Goal: Browse casually: Explore the website without a specific task or goal

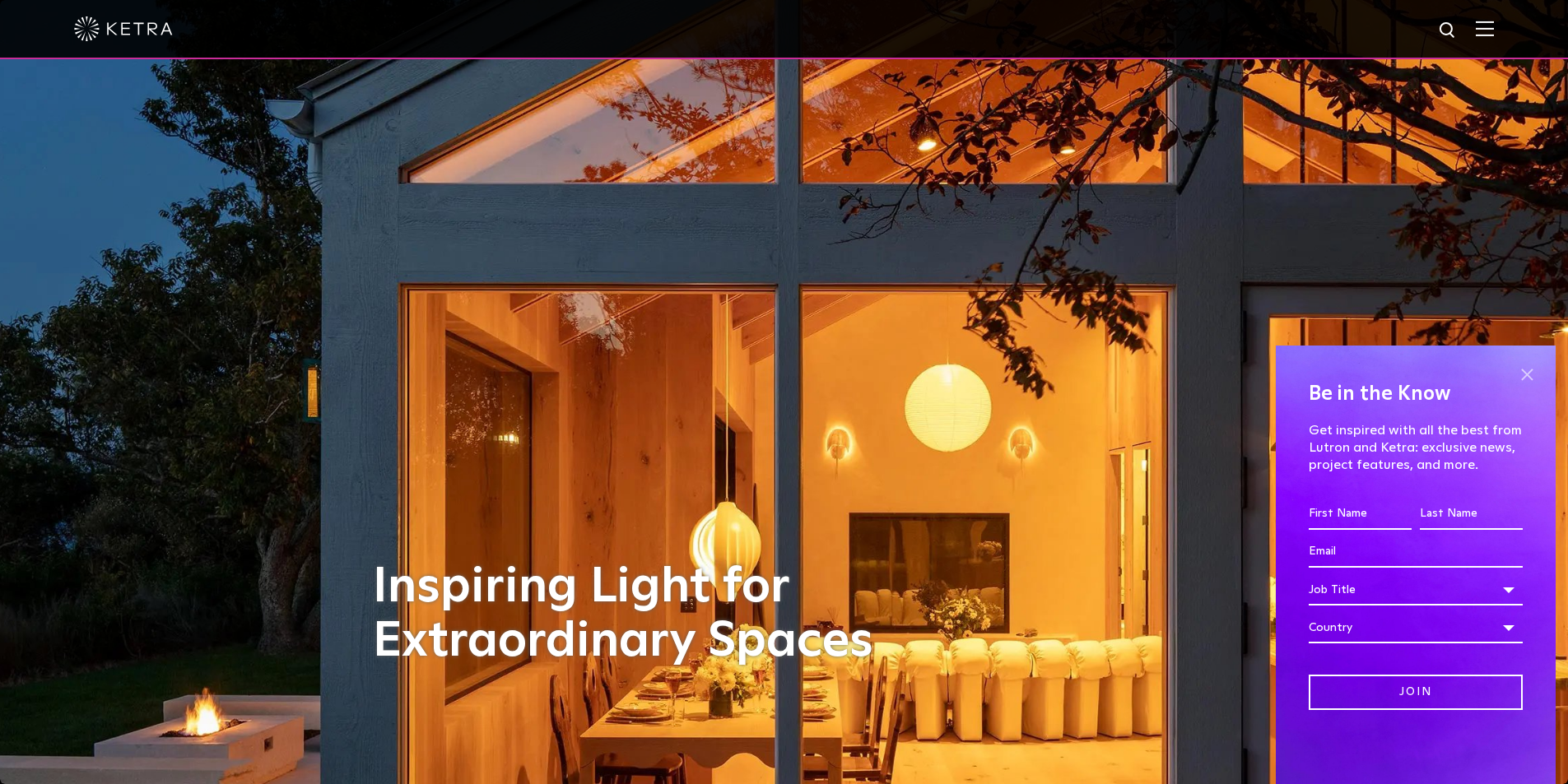
click at [1519, 382] on span at bounding box center [1527, 374] width 25 height 25
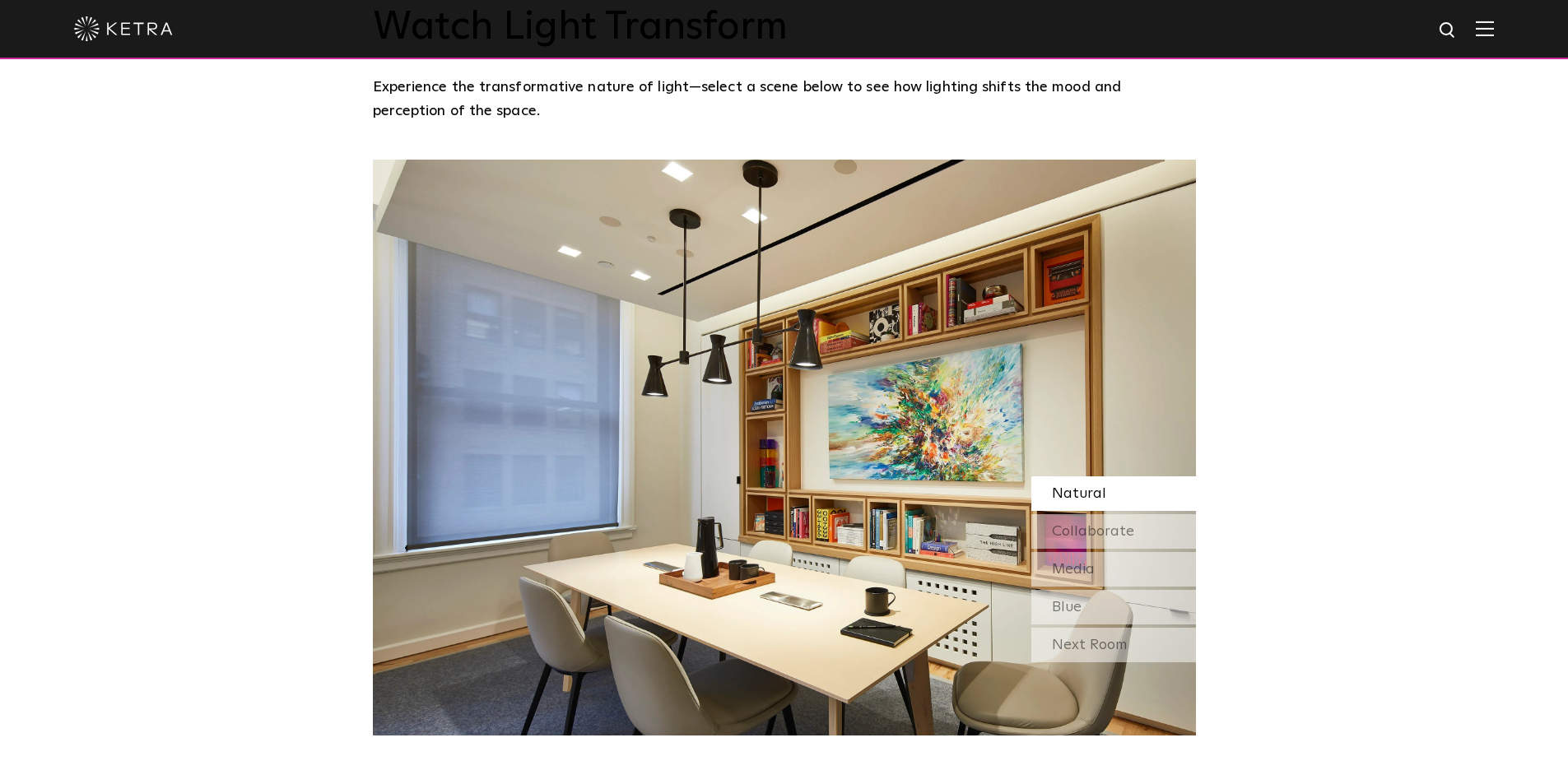
scroll to position [1564, 0]
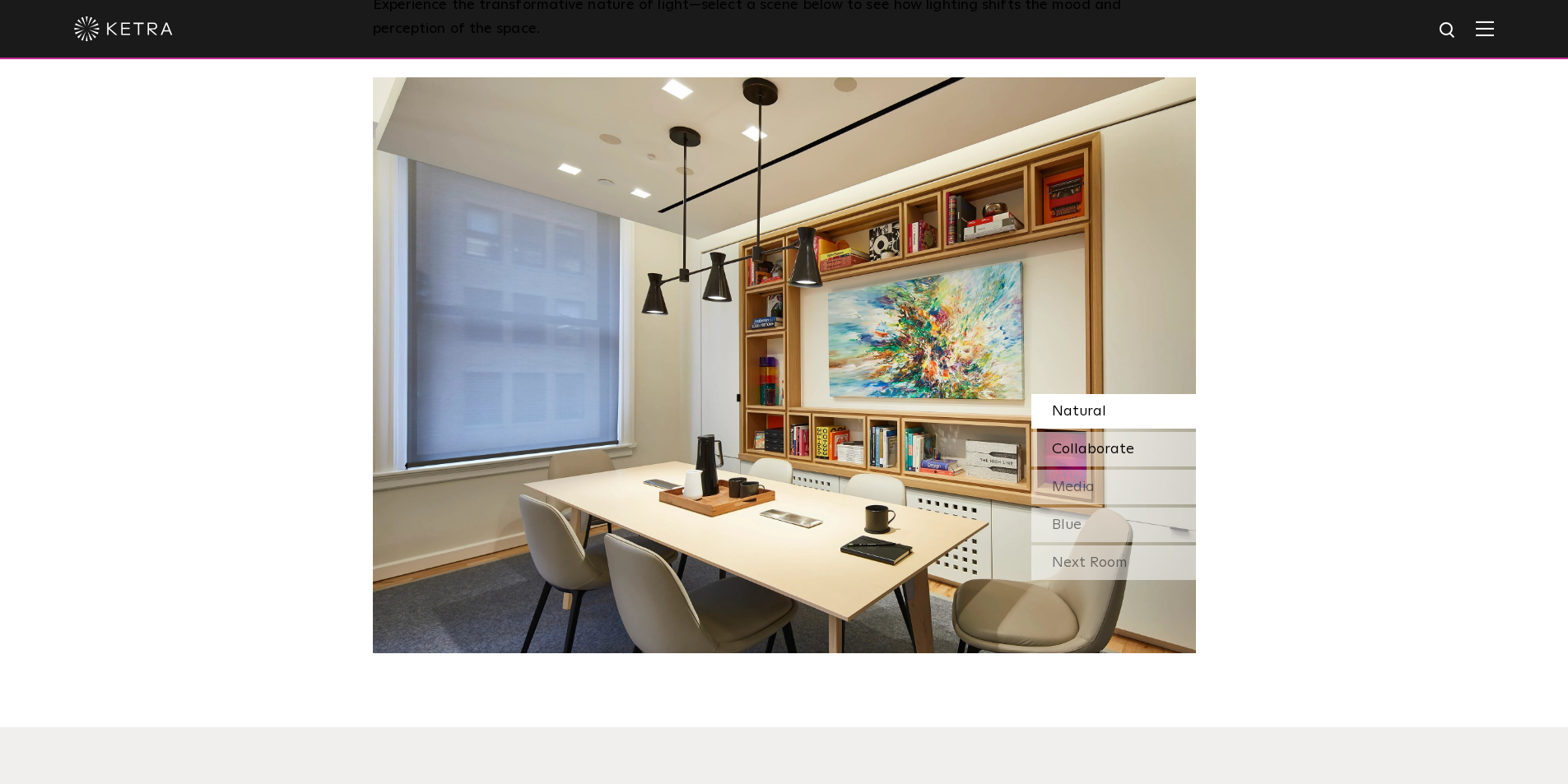
click at [1123, 442] on span "Collaborate" at bounding box center [1093, 449] width 83 height 15
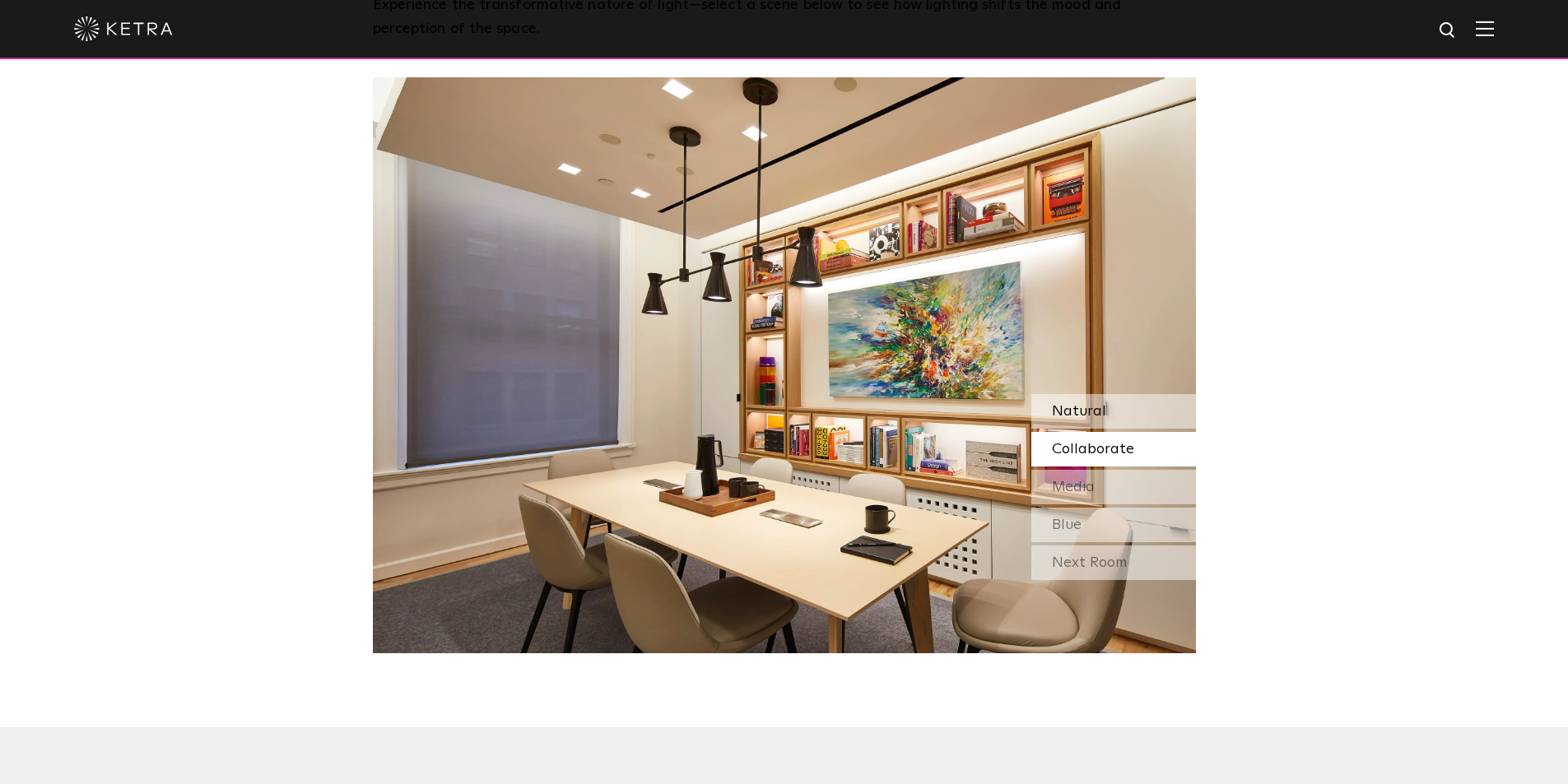
click at [1105, 394] on div "Natural" at bounding box center [1113, 411] width 164 height 34
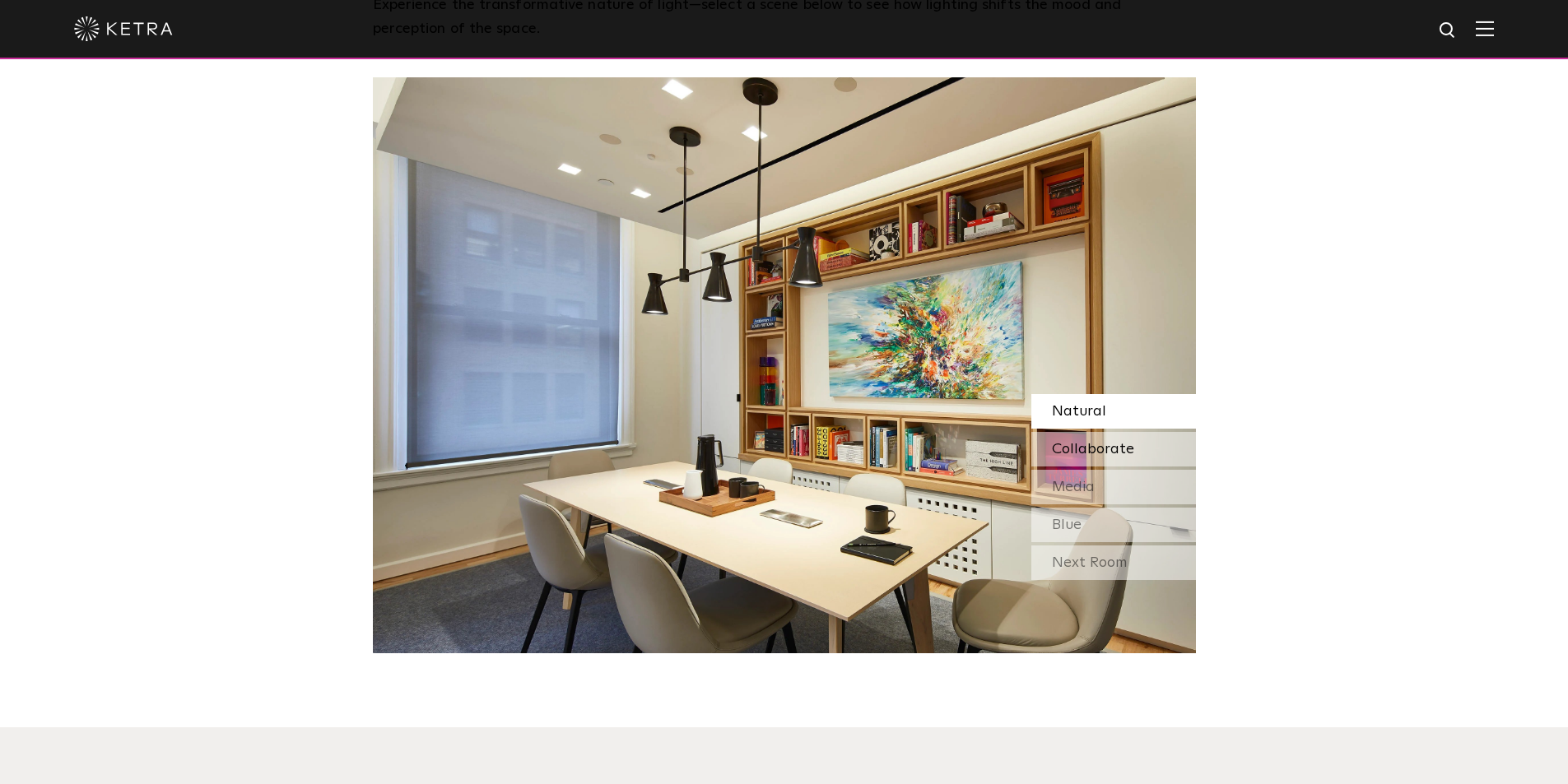
click at [1105, 442] on span "Collaborate" at bounding box center [1093, 449] width 83 height 15
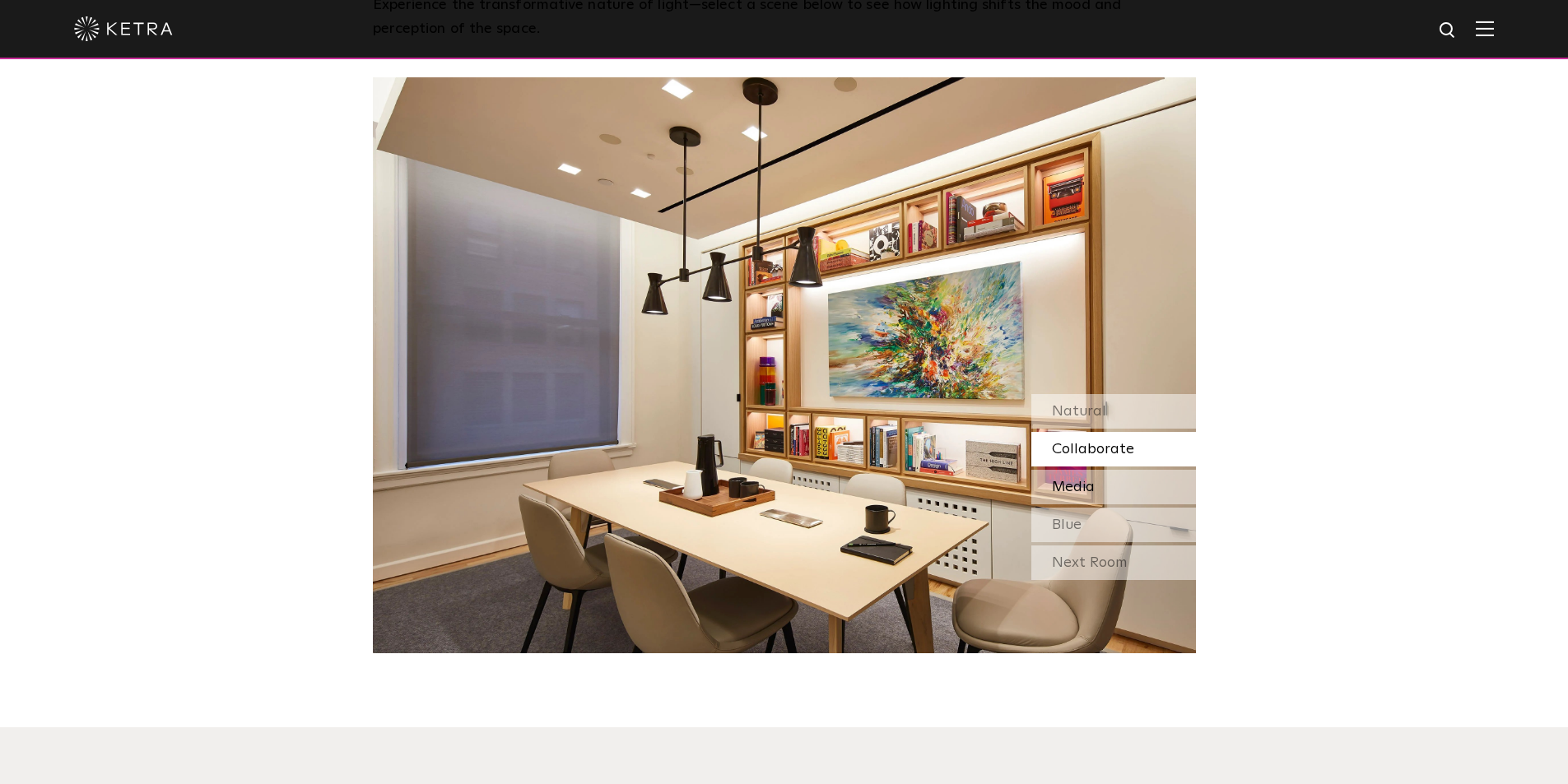
click at [1094, 480] on span "Media" at bounding box center [1073, 487] width 43 height 15
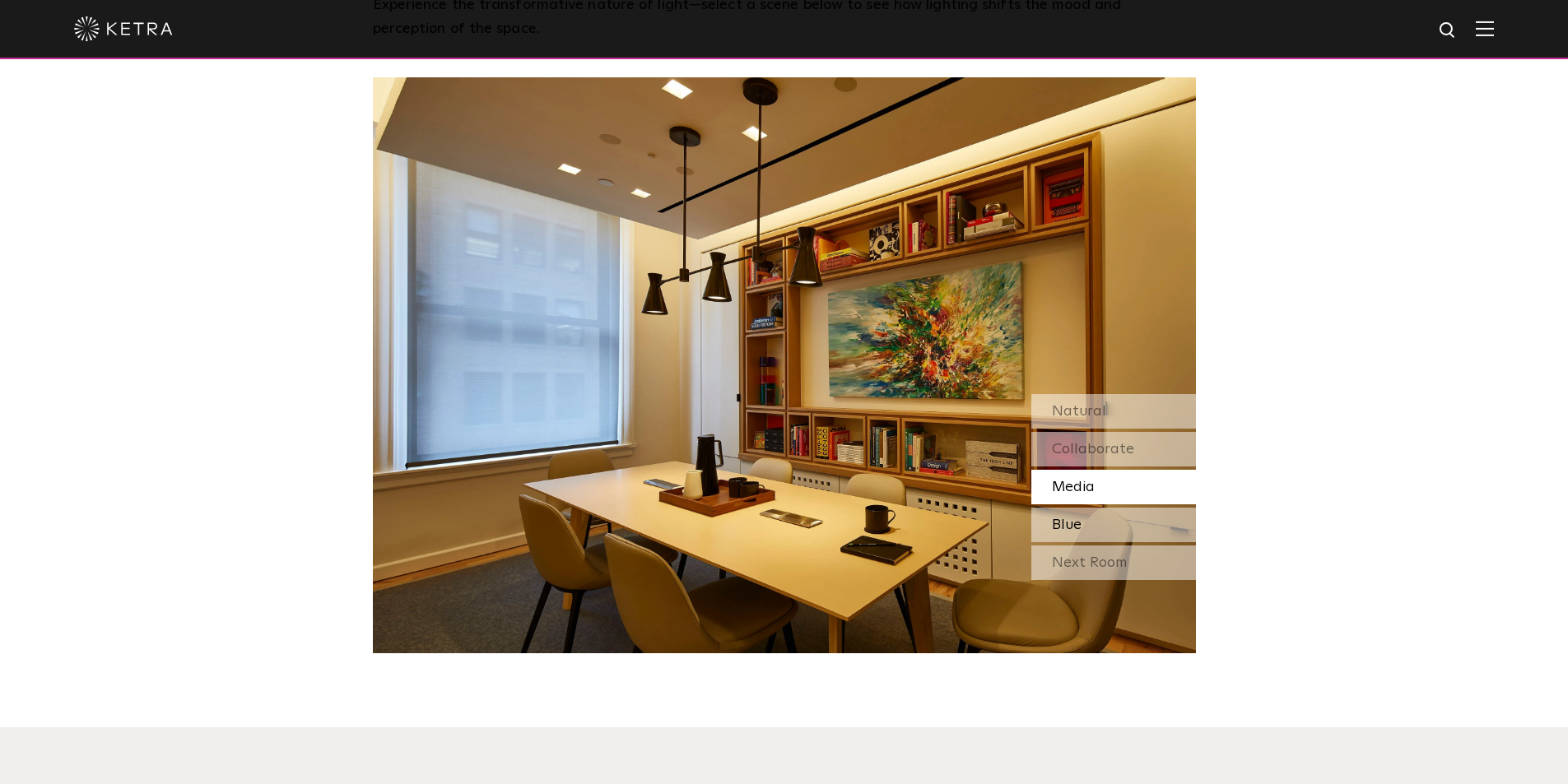
click at [1097, 508] on div "Blue" at bounding box center [1113, 525] width 164 height 34
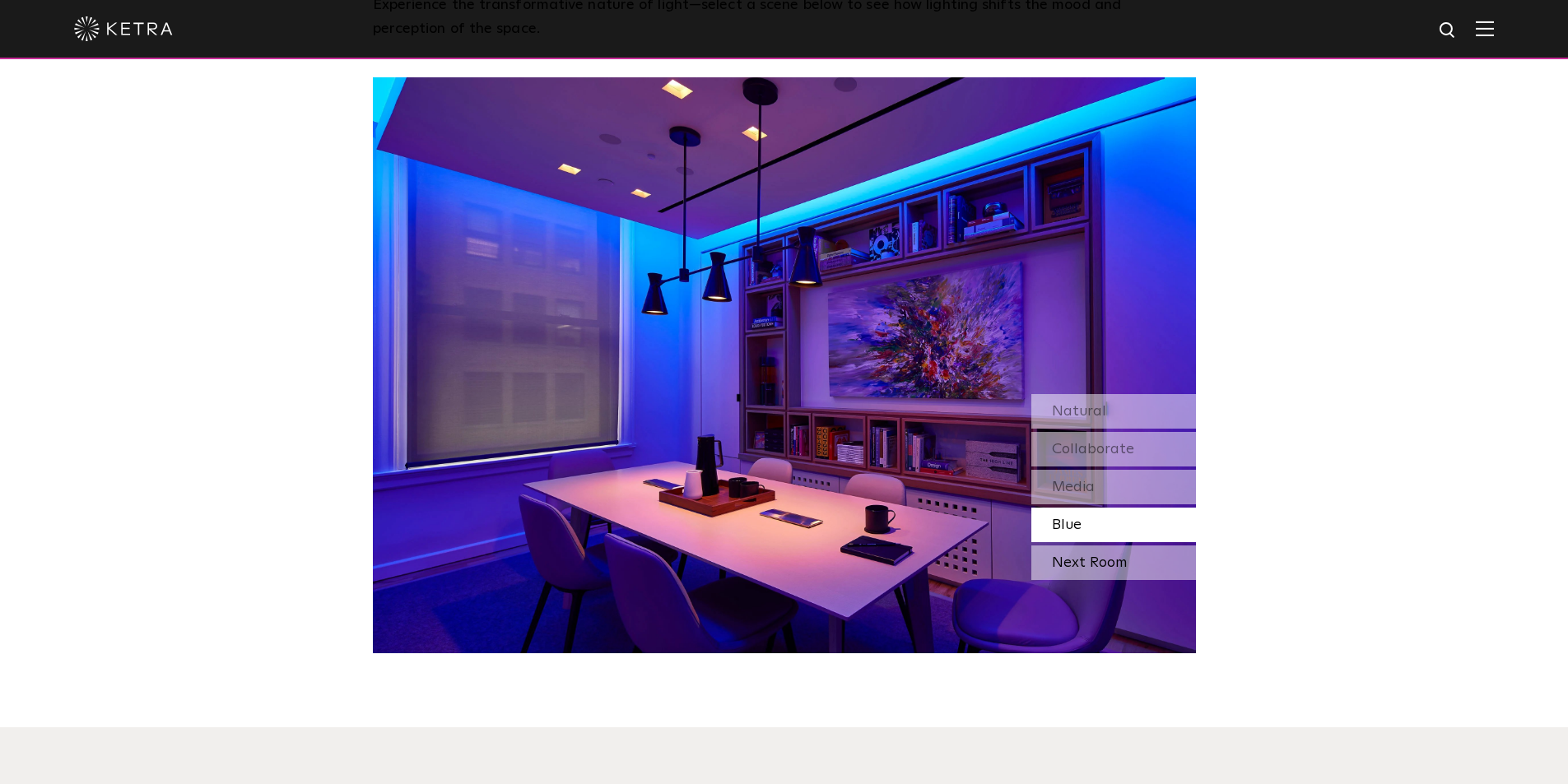
click at [1103, 546] on div "Next Room" at bounding box center [1113, 563] width 164 height 34
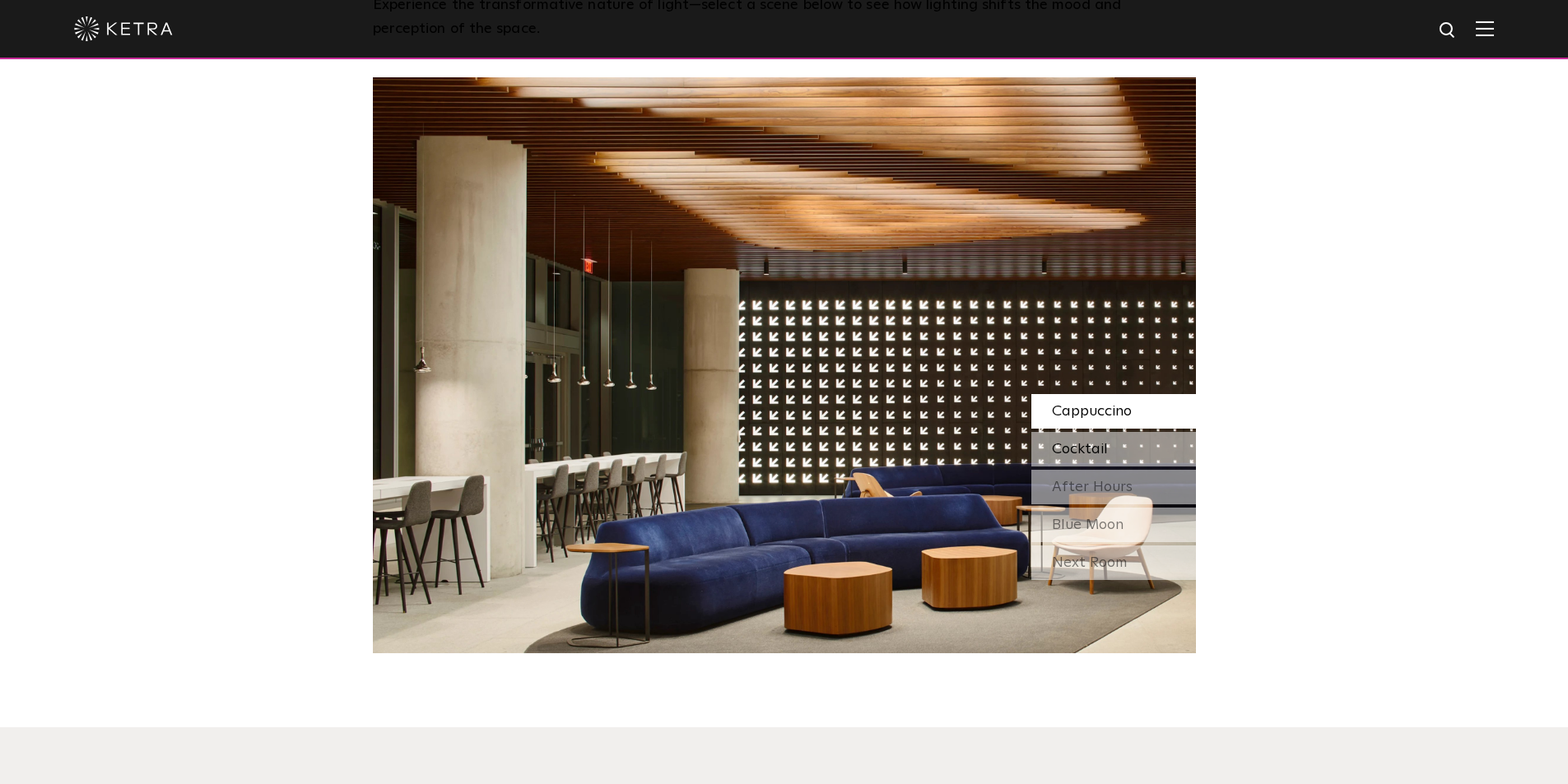
click at [1090, 442] on span "Cocktail" at bounding box center [1079, 449] width 56 height 15
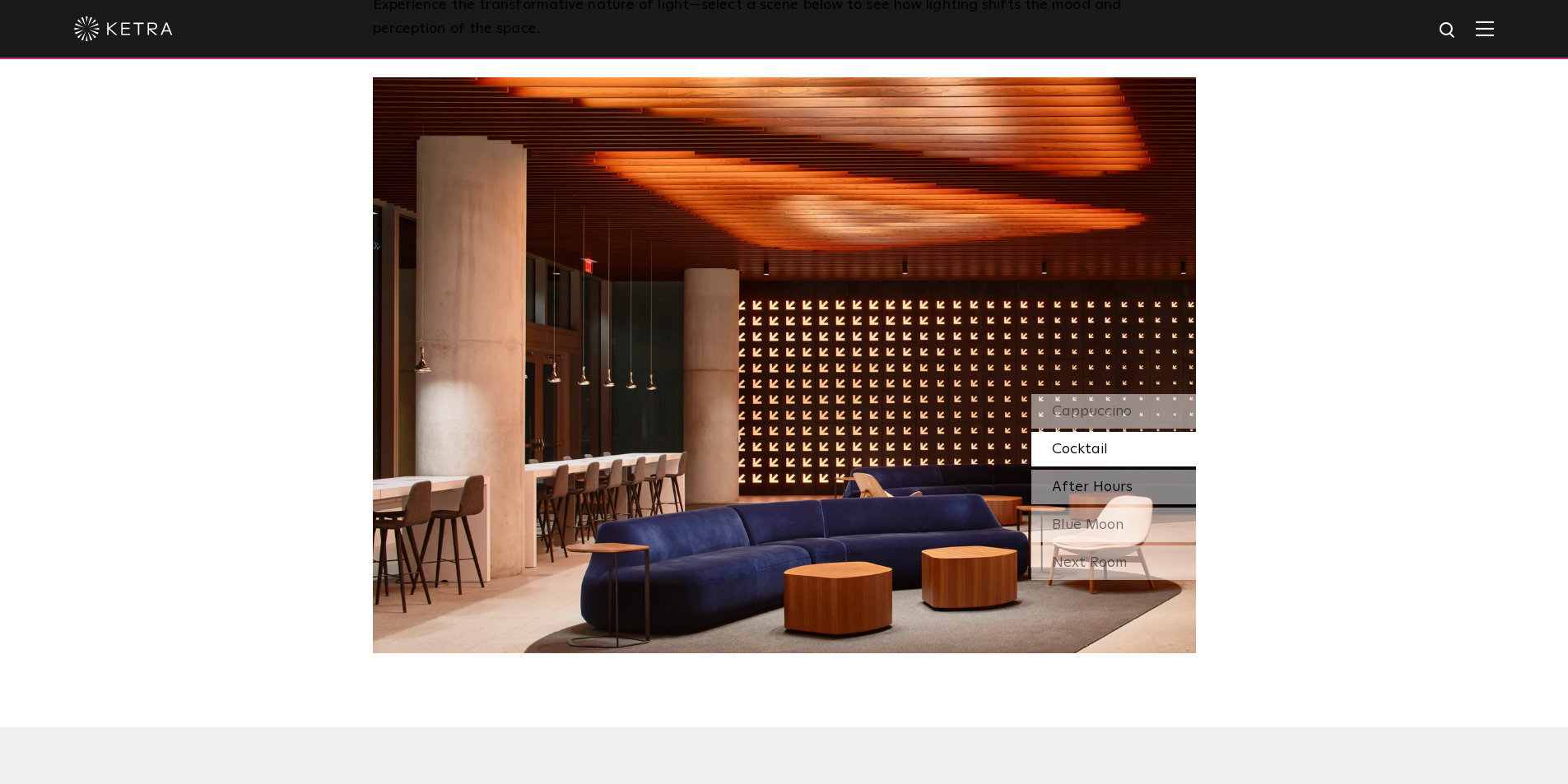
click at [1108, 470] on div "After Hours" at bounding box center [1113, 487] width 164 height 34
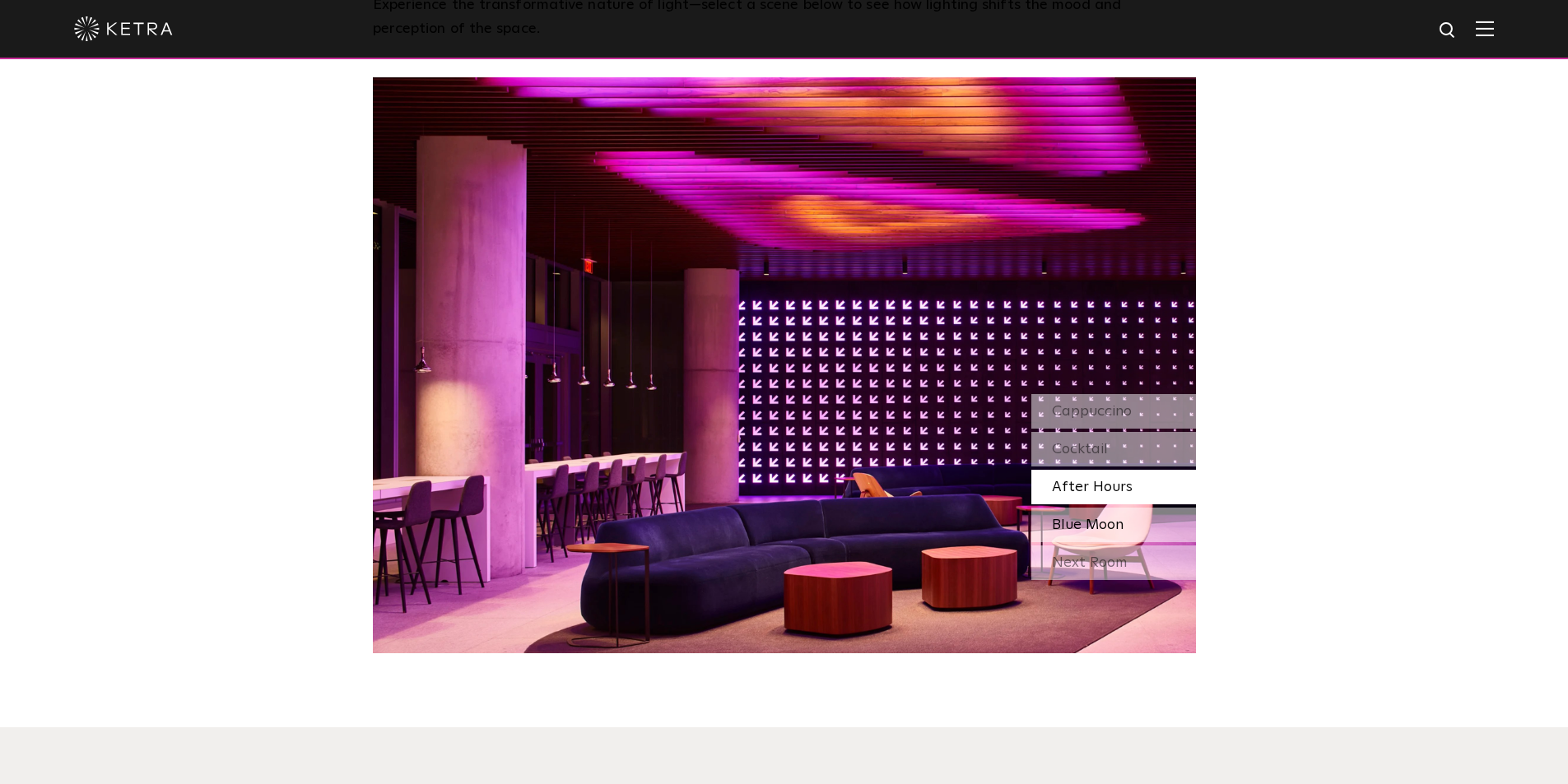
click at [1107, 518] on span "Blue Moon" at bounding box center [1087, 525] width 71 height 15
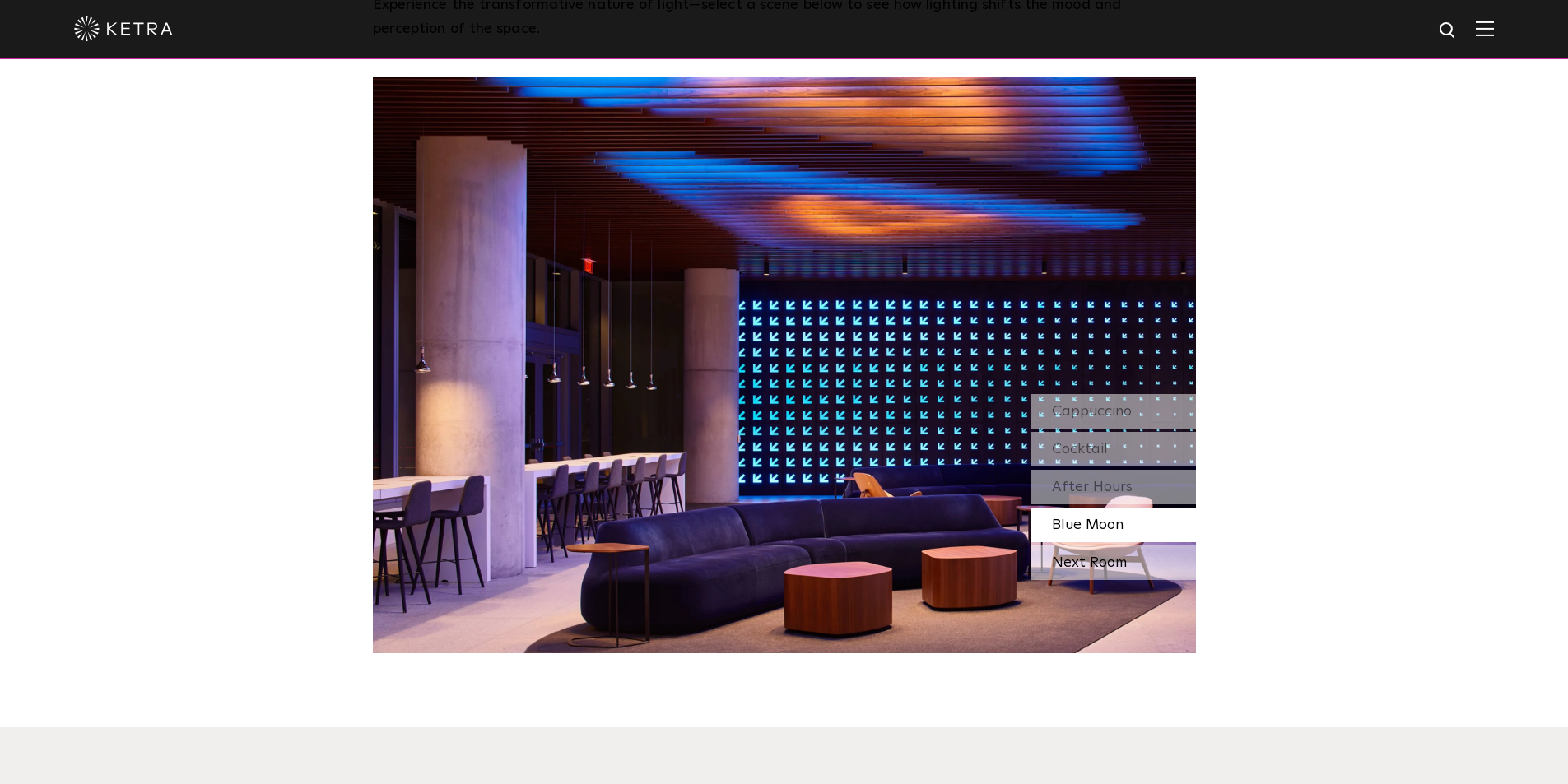
click at [1113, 546] on div "Next Room" at bounding box center [1113, 563] width 164 height 34
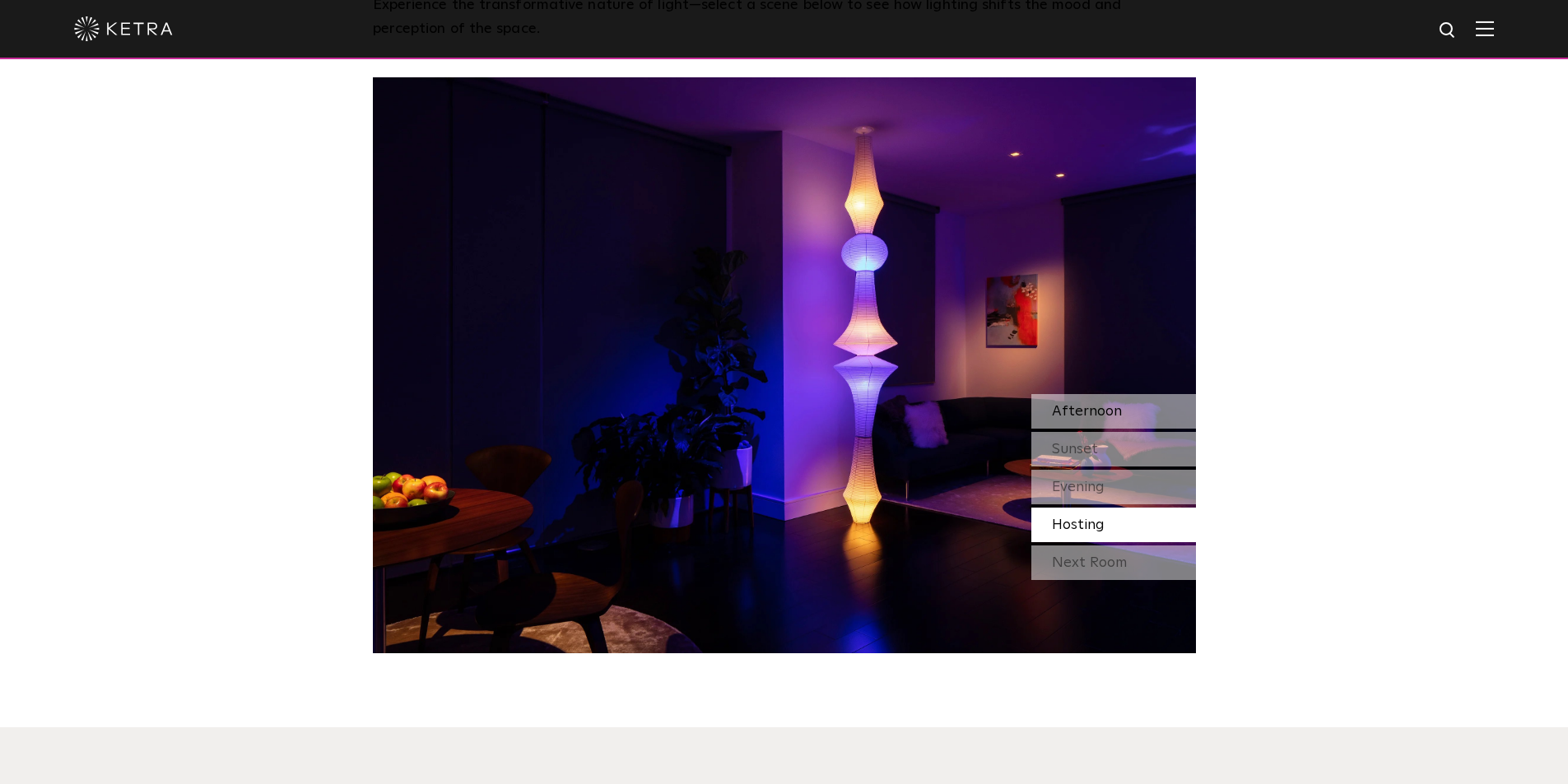
click at [1086, 404] on span "Afternoon" at bounding box center [1086, 411] width 70 height 15
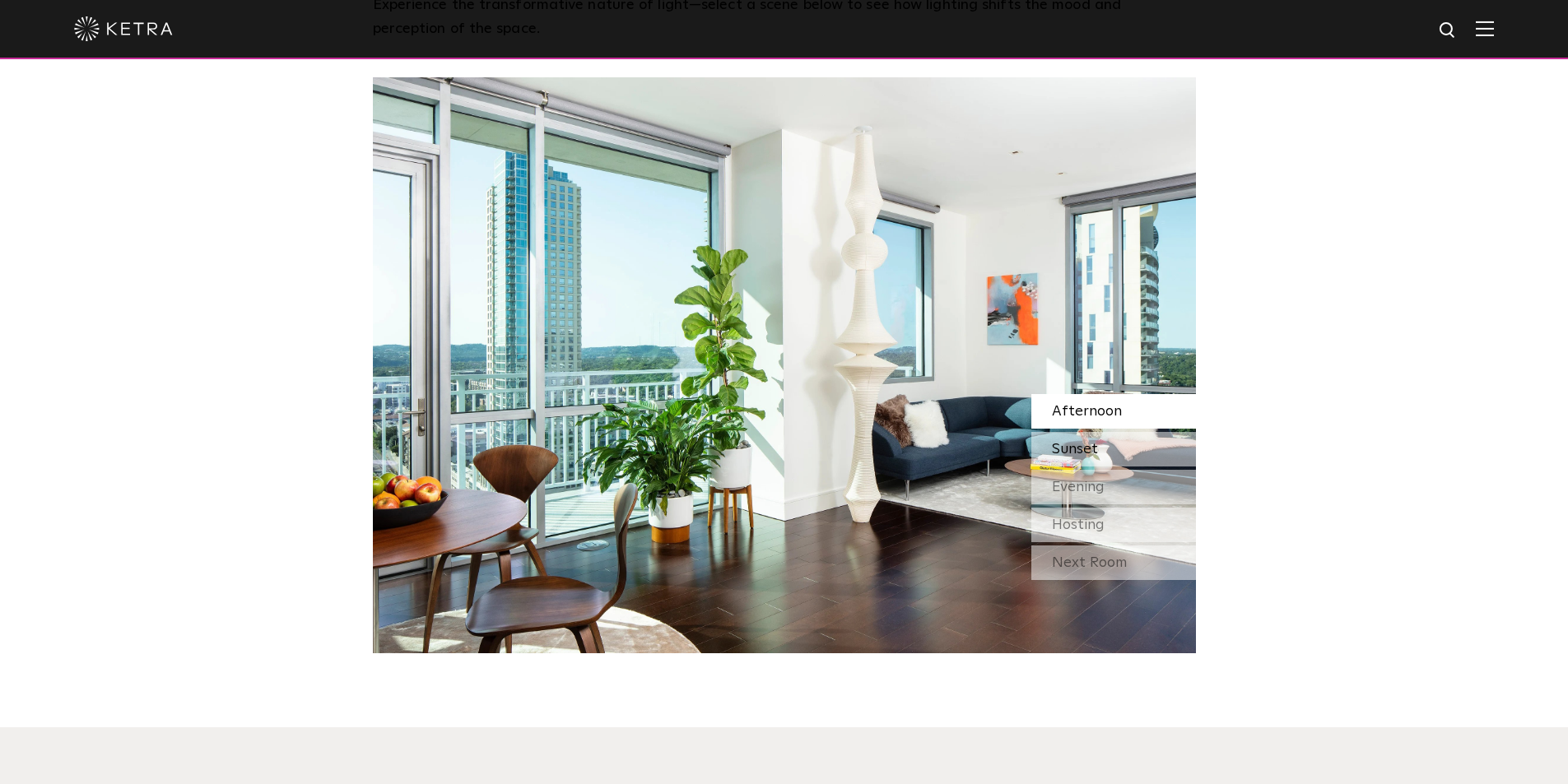
click at [1096, 442] on span "Sunset" at bounding box center [1075, 449] width 46 height 15
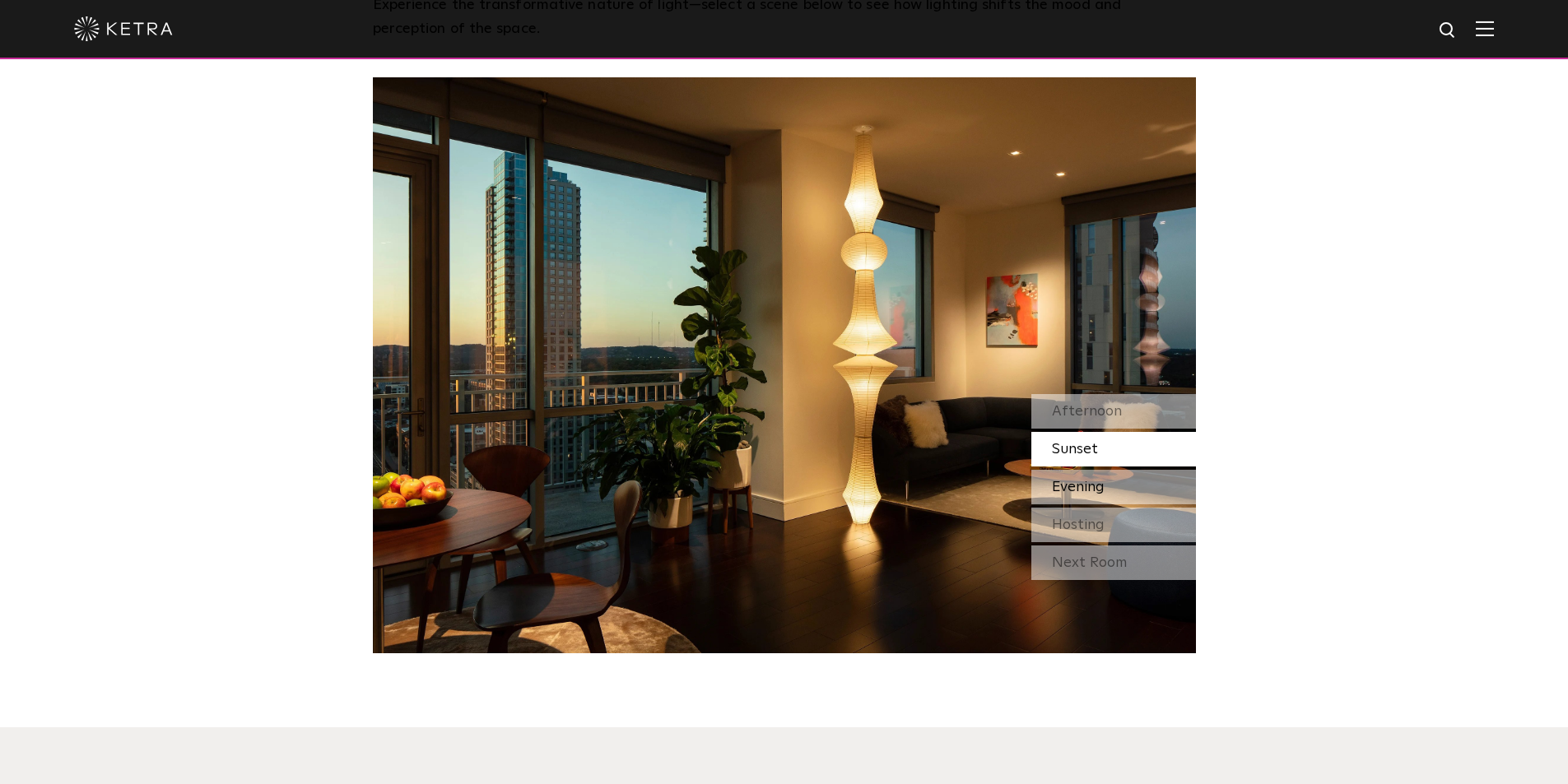
click at [1105, 470] on div "Evening" at bounding box center [1113, 487] width 164 height 34
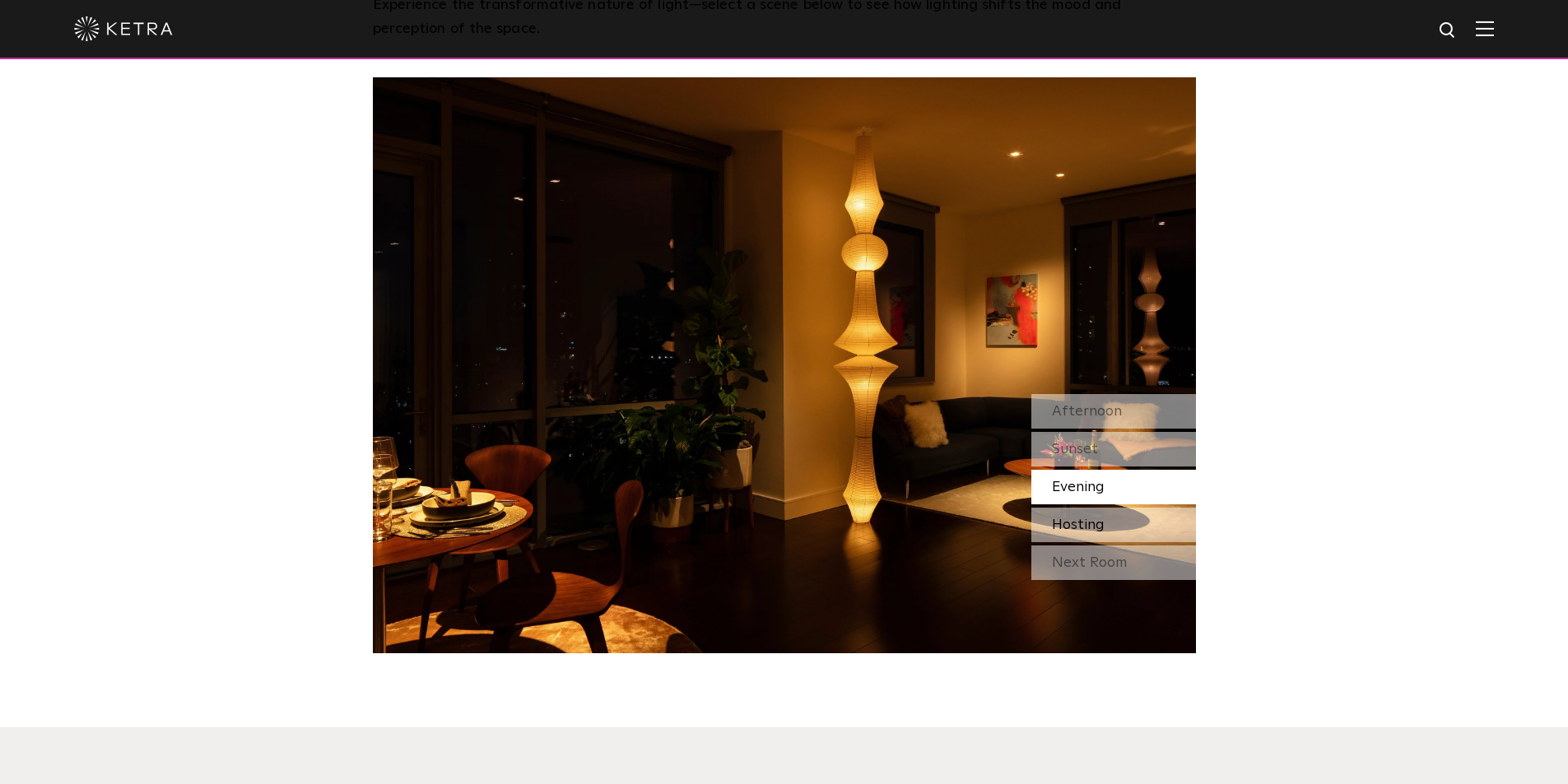
click at [1108, 508] on div "Hosting" at bounding box center [1113, 525] width 164 height 34
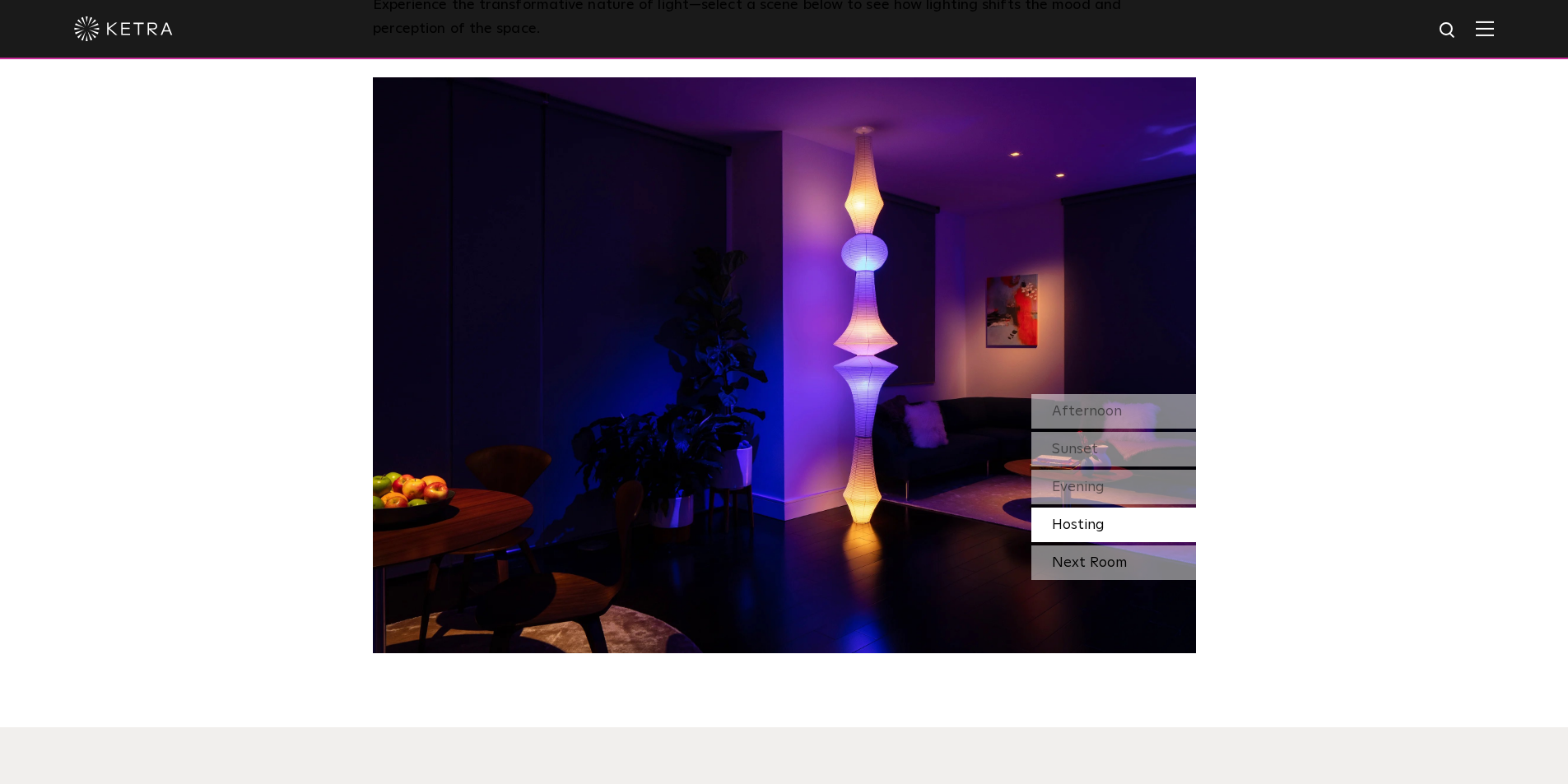
click at [1119, 546] on div "Next Room" at bounding box center [1113, 563] width 164 height 34
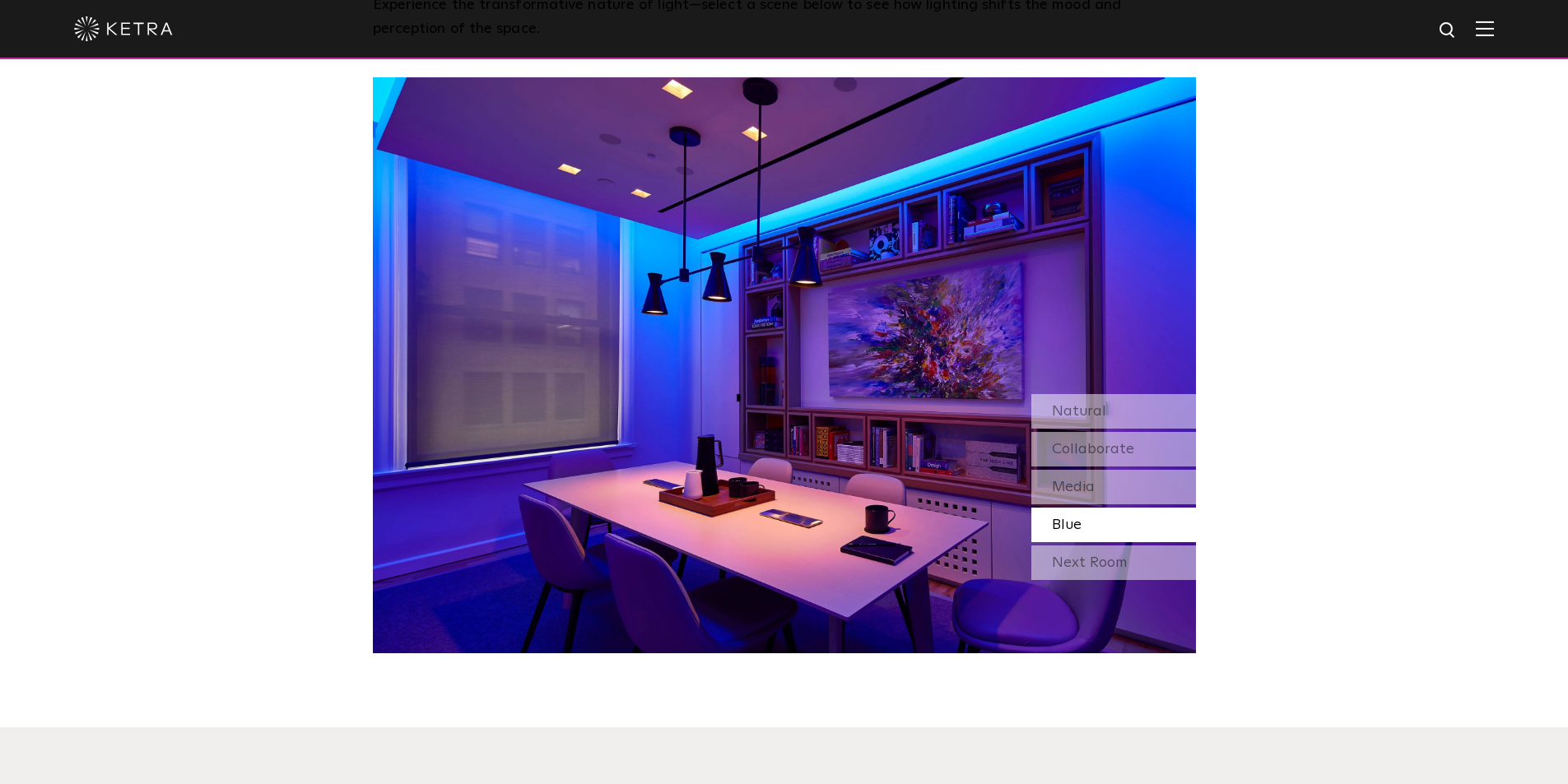
click at [1304, 430] on div "Watch Light Transform Experience the transformative nature of light—select a sc…" at bounding box center [784, 250] width 1568 height 806
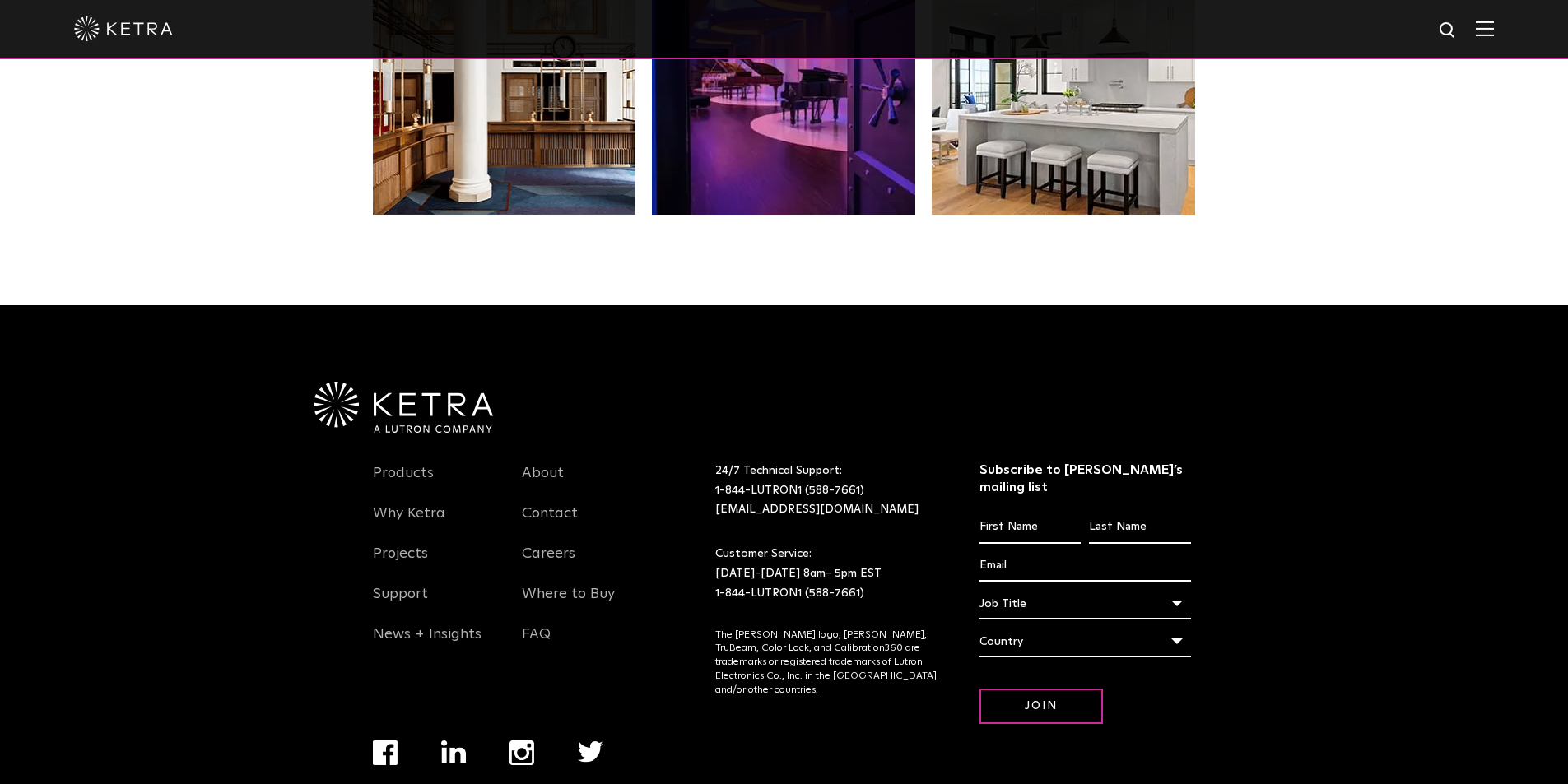
scroll to position [3462, 0]
